Goal: Task Accomplishment & Management: Manage account settings

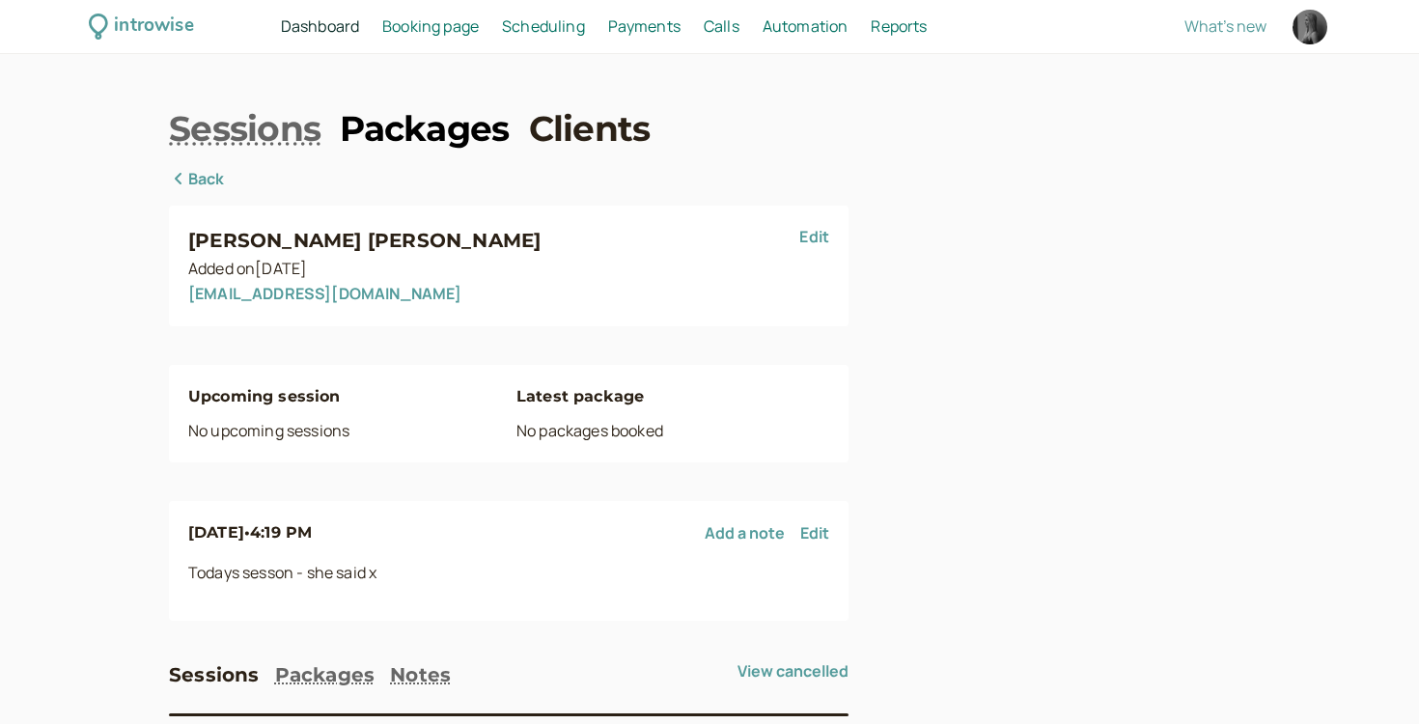
click at [409, 124] on link "Packages" at bounding box center [424, 128] width 169 height 48
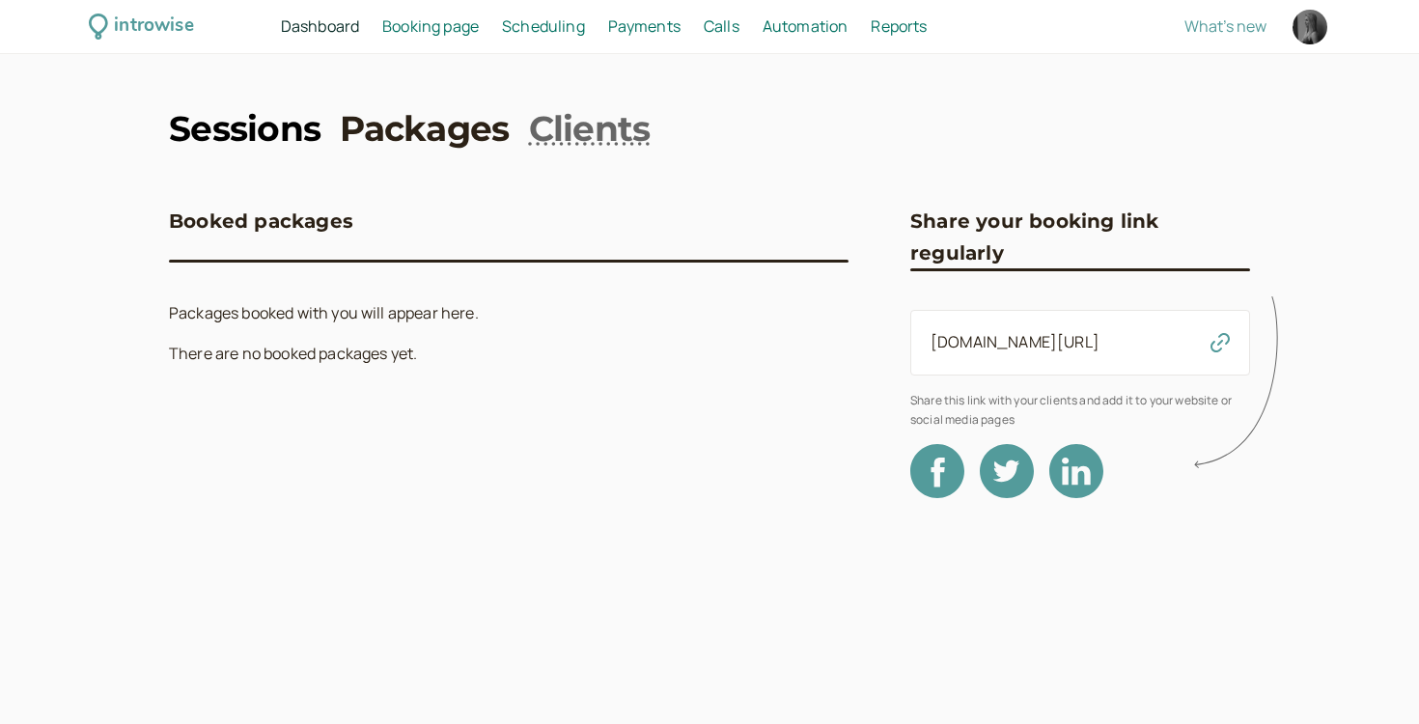
click at [277, 123] on link "Sessions" at bounding box center [245, 128] width 152 height 48
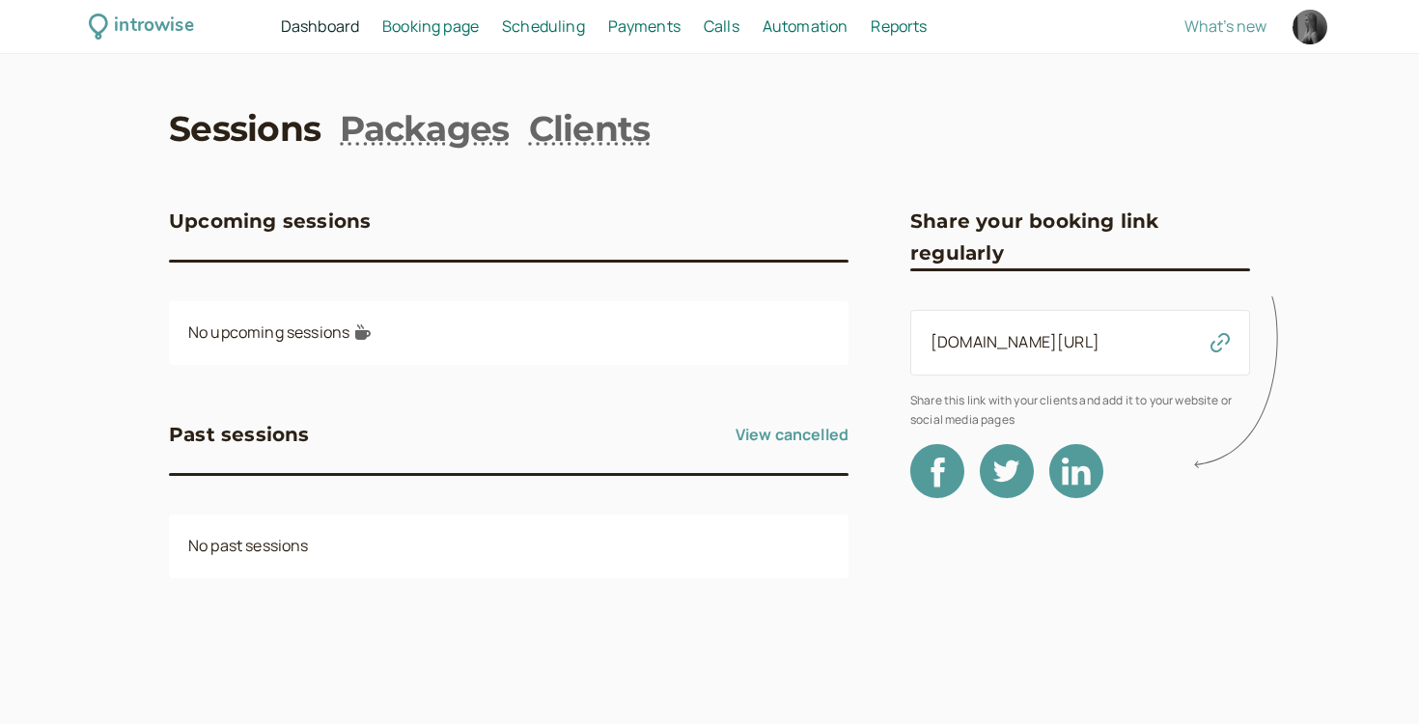
click at [441, 40] on div "introwise Dashboard Dashboard Booking page Booking Scheduling Scheduling Paymen…" at bounding box center [709, 27] width 1419 height 54
click at [441, 25] on span "Booking page" at bounding box center [430, 25] width 97 height 21
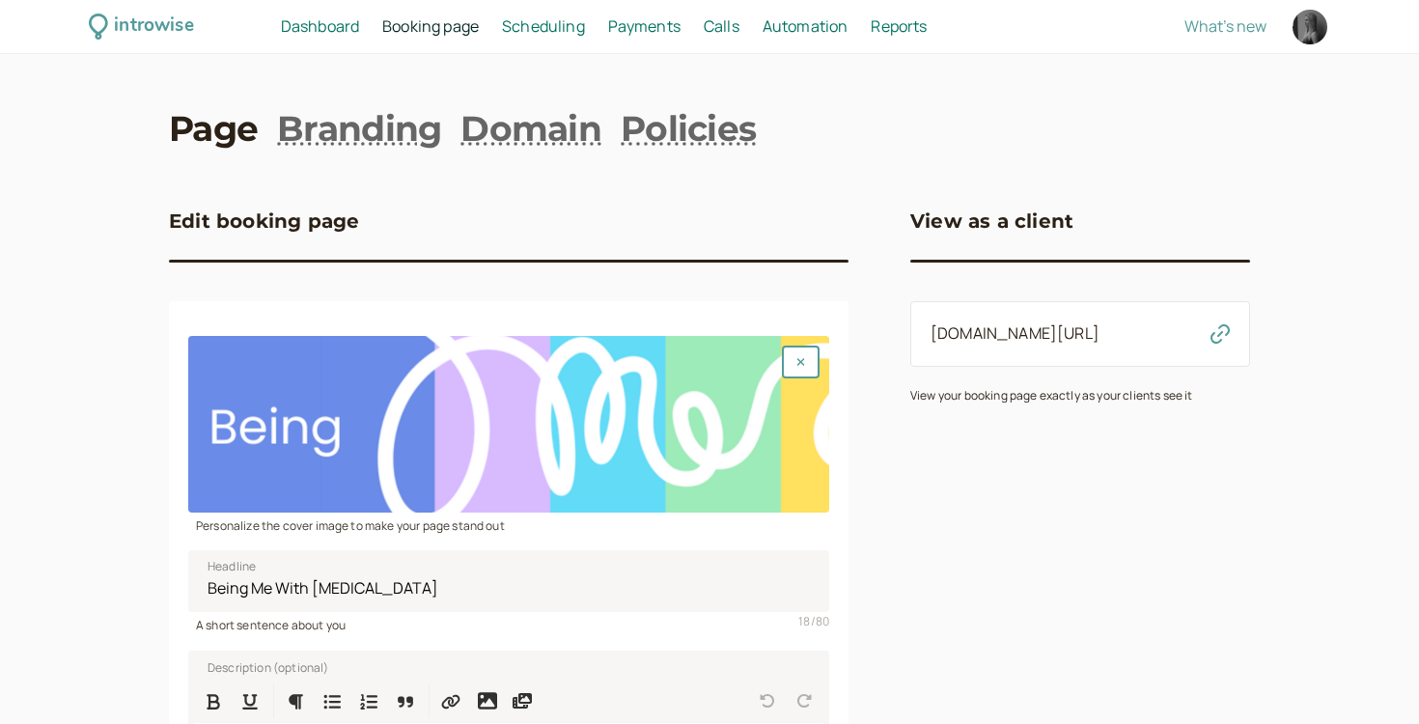
click at [561, 22] on span "Scheduling" at bounding box center [543, 25] width 83 height 21
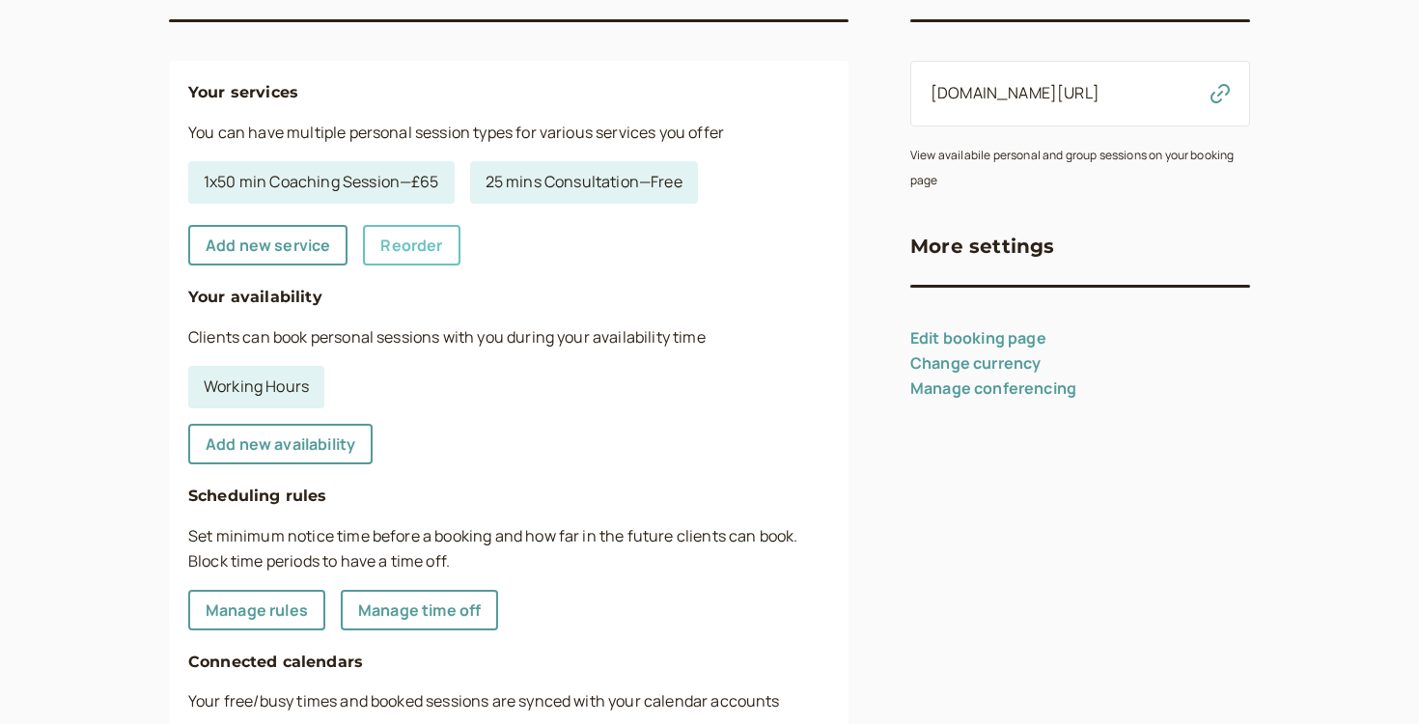
scroll to position [266, 0]
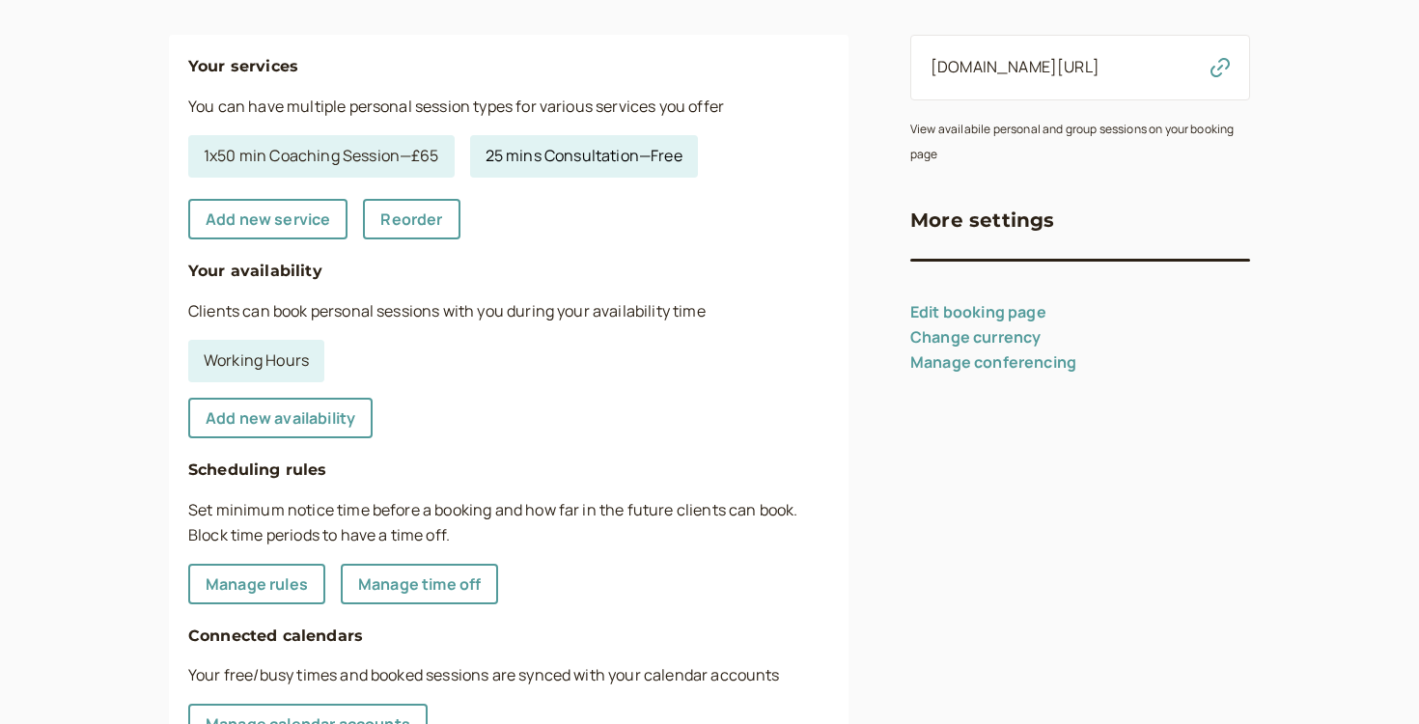
click at [531, 162] on link "25 mins Consultation — Free" at bounding box center [584, 156] width 228 height 42
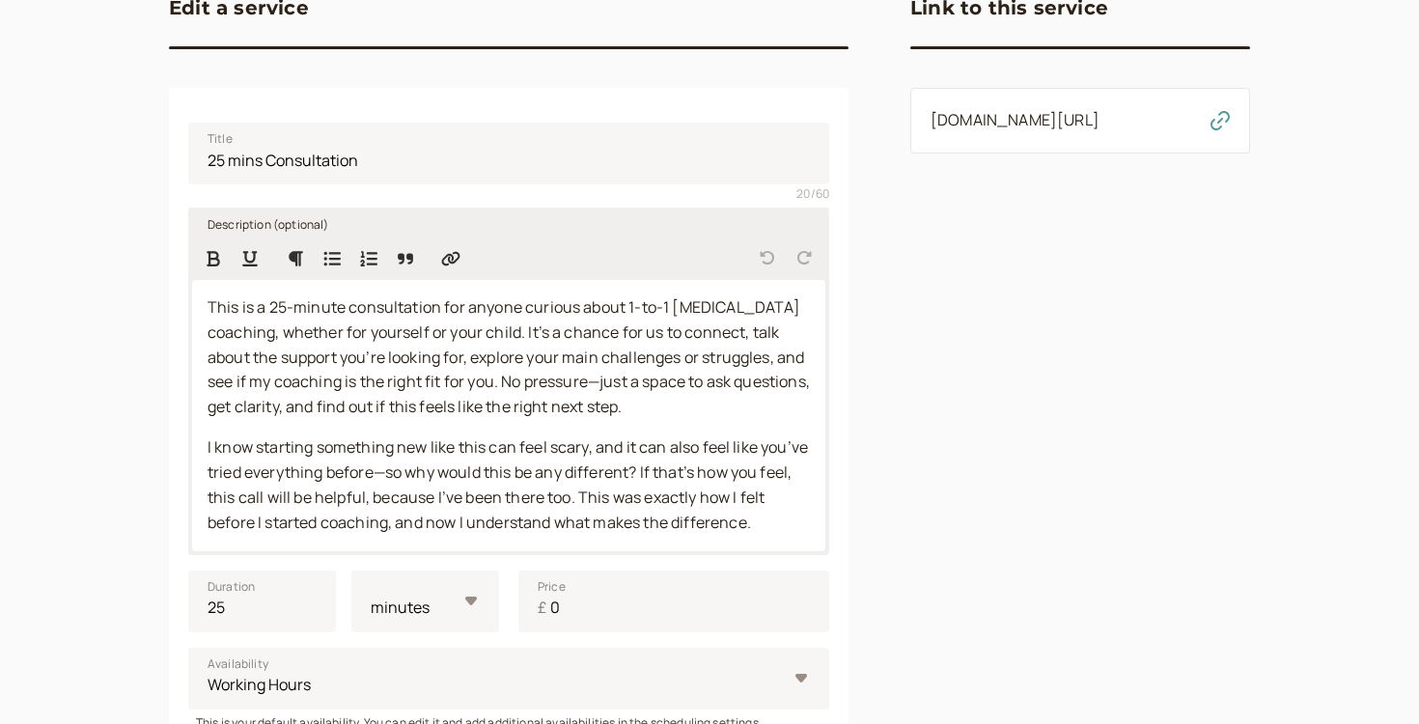
scroll to position [229, 0]
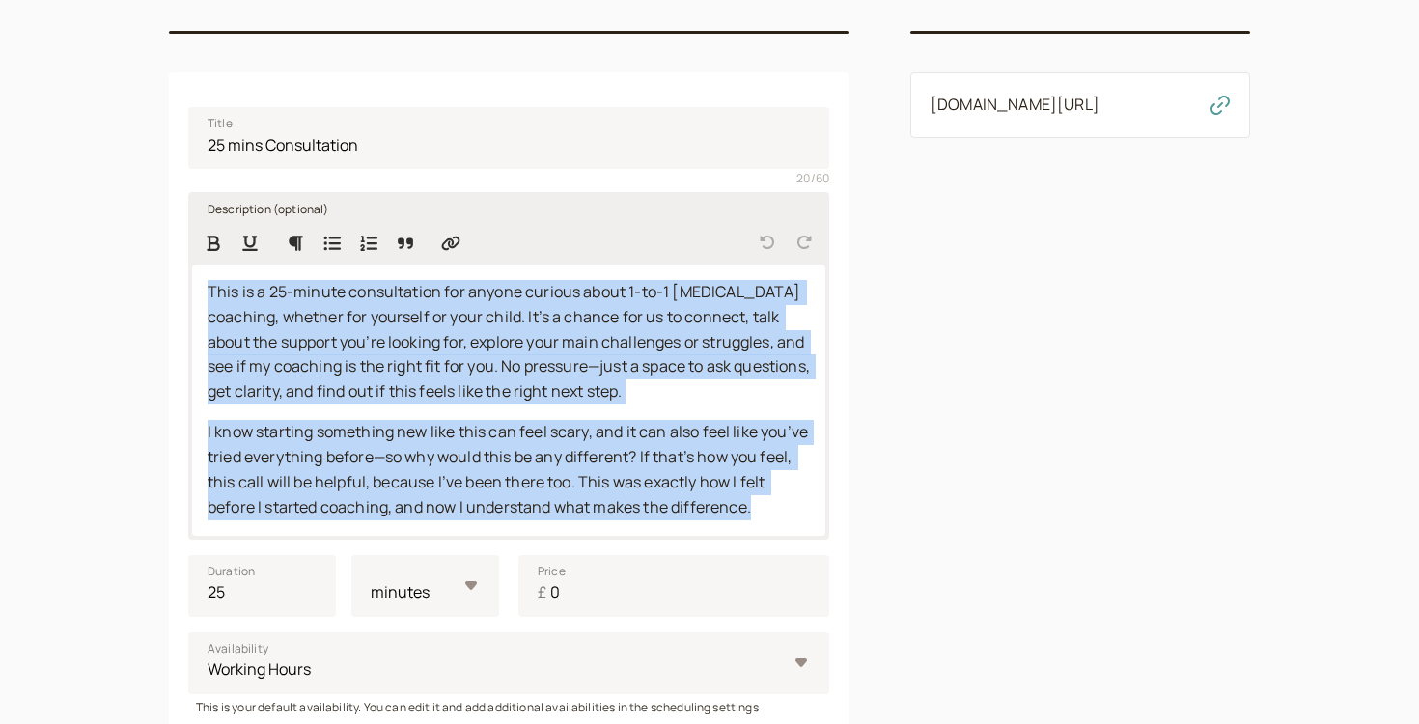
drag, startPoint x: 209, startPoint y: 292, endPoint x: 769, endPoint y: 513, distance: 602.5
click at [769, 513] on div "This is a 25-minute consultation for anyone curious about 1-to-1 [MEDICAL_DATA]…" at bounding box center [508, 399] width 633 height 271
copy div "This is a 25-minute consultation for anyone curious about 1-to-1 [MEDICAL_DATA]…"
